Goal: Find specific page/section: Find specific page/section

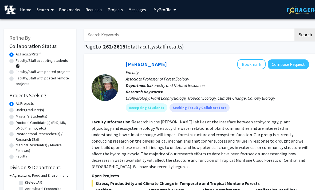
click at [91, 6] on link "Requests" at bounding box center [94, 9] width 22 height 19
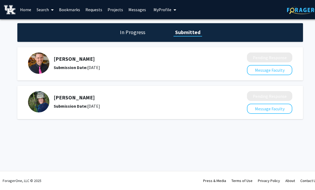
click at [35, 67] on img at bounding box center [38, 63] width 21 height 21
click at [46, 11] on link "Search" at bounding box center [45, 9] width 22 height 19
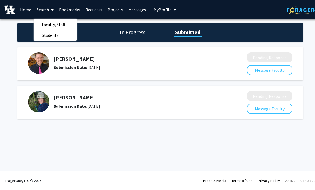
click at [42, 31] on span "Students" at bounding box center [50, 35] width 33 height 11
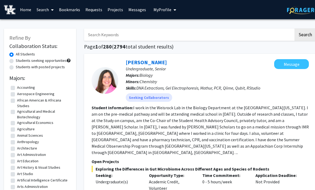
click at [38, 11] on link "Search" at bounding box center [45, 9] width 22 height 19
click at [304, 96] on div "Message" at bounding box center [291, 80] width 35 height 43
click at [42, 11] on link "Search" at bounding box center [45, 9] width 22 height 19
click at [56, 22] on span "Faculty/Staff" at bounding box center [53, 24] width 39 height 11
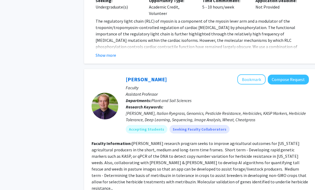
scroll to position [968, 0]
